Goal: Task Accomplishment & Management: Manage account settings

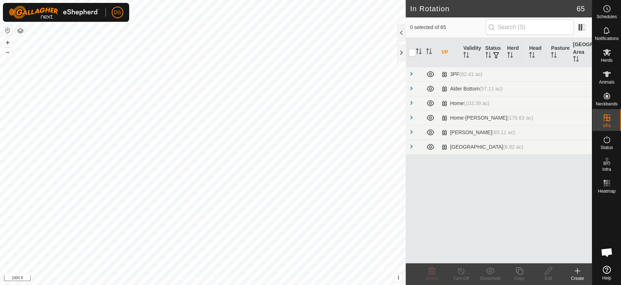
scroll to position [1060, 0]
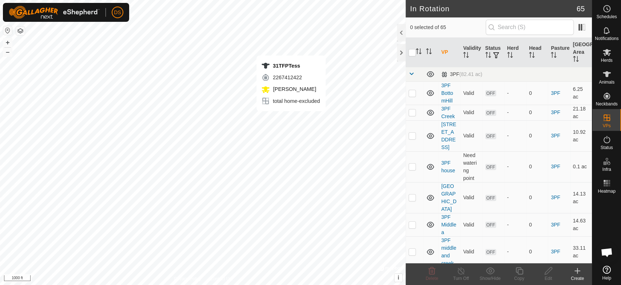
scroll to position [1060, 0]
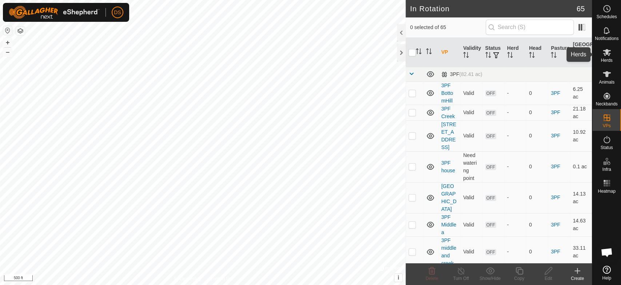
click at [609, 55] on icon at bounding box center [607, 52] width 8 height 7
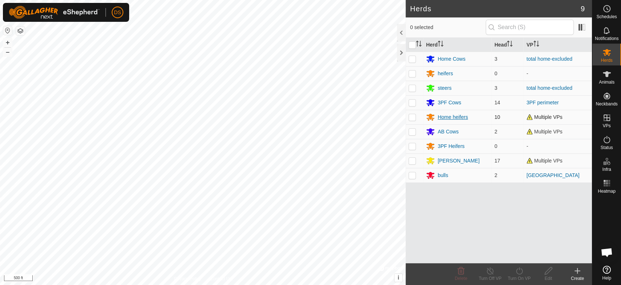
click at [441, 118] on div "Home heifers" at bounding box center [453, 118] width 30 height 8
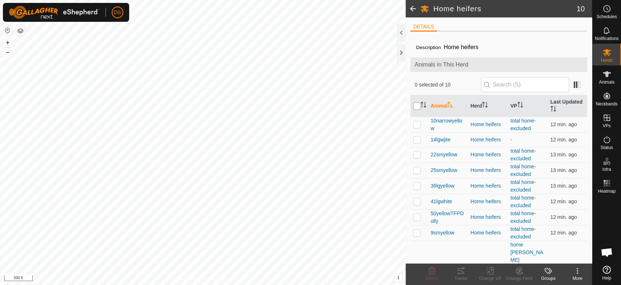
click at [414, 105] on input "checkbox" at bounding box center [417, 106] width 7 height 7
checkbox input "true"
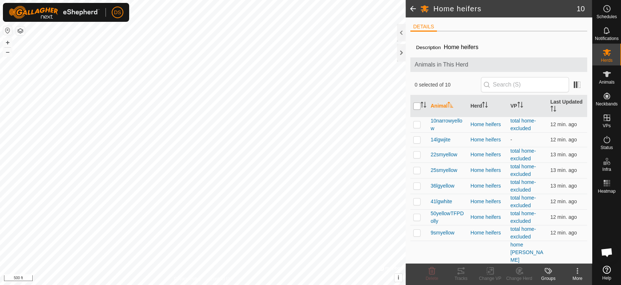
checkbox input "true"
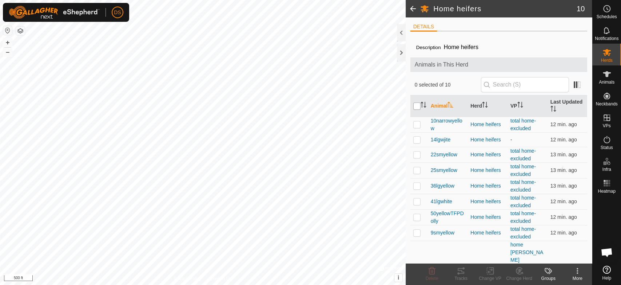
checkbox input "true"
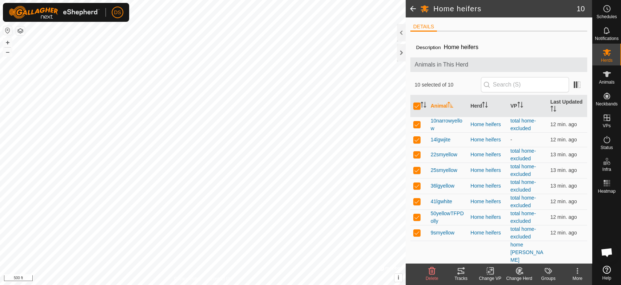
click at [459, 272] on icon at bounding box center [461, 271] width 9 height 9
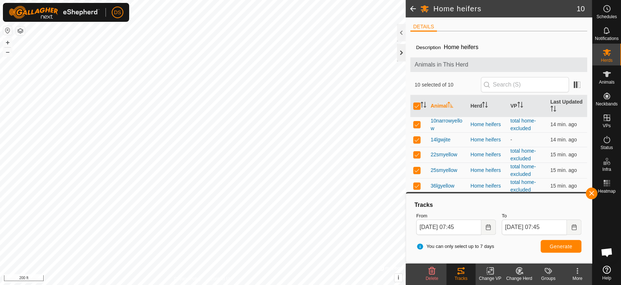
click at [401, 53] on div at bounding box center [401, 52] width 9 height 17
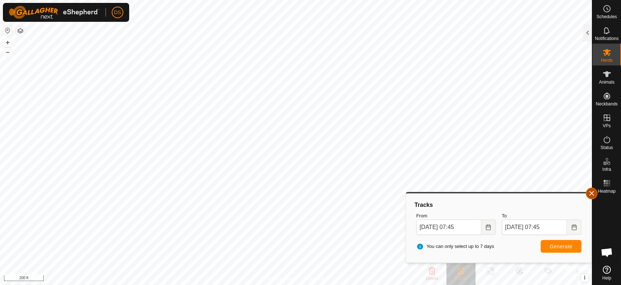
click at [591, 193] on button "button" at bounding box center [592, 194] width 12 height 12
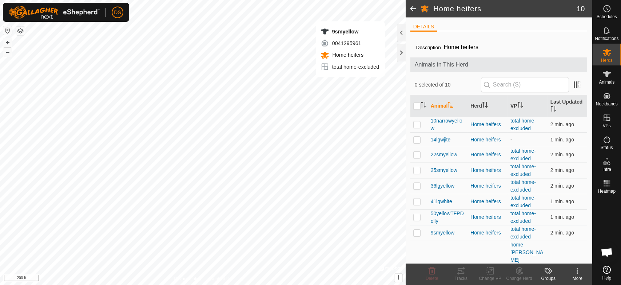
scroll to position [1060, 0]
